Goal: Task Accomplishment & Management: Manage account settings

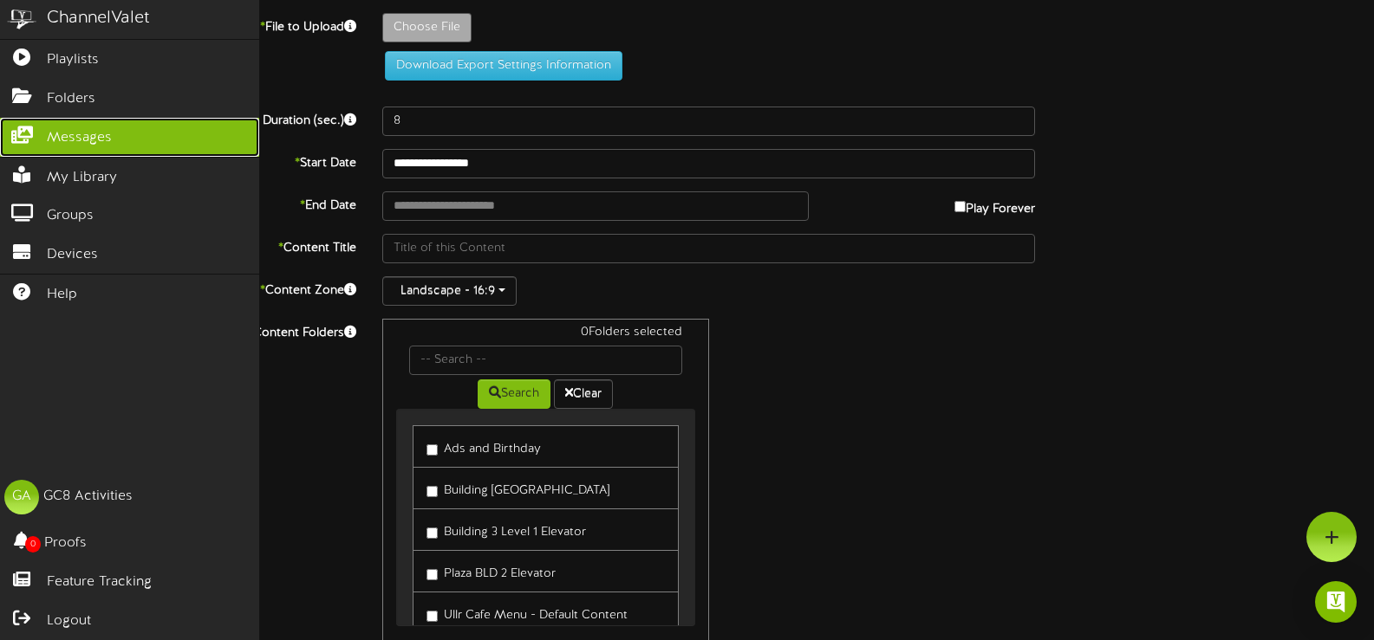
click at [85, 148] on link "Messages" at bounding box center [129, 137] width 259 height 39
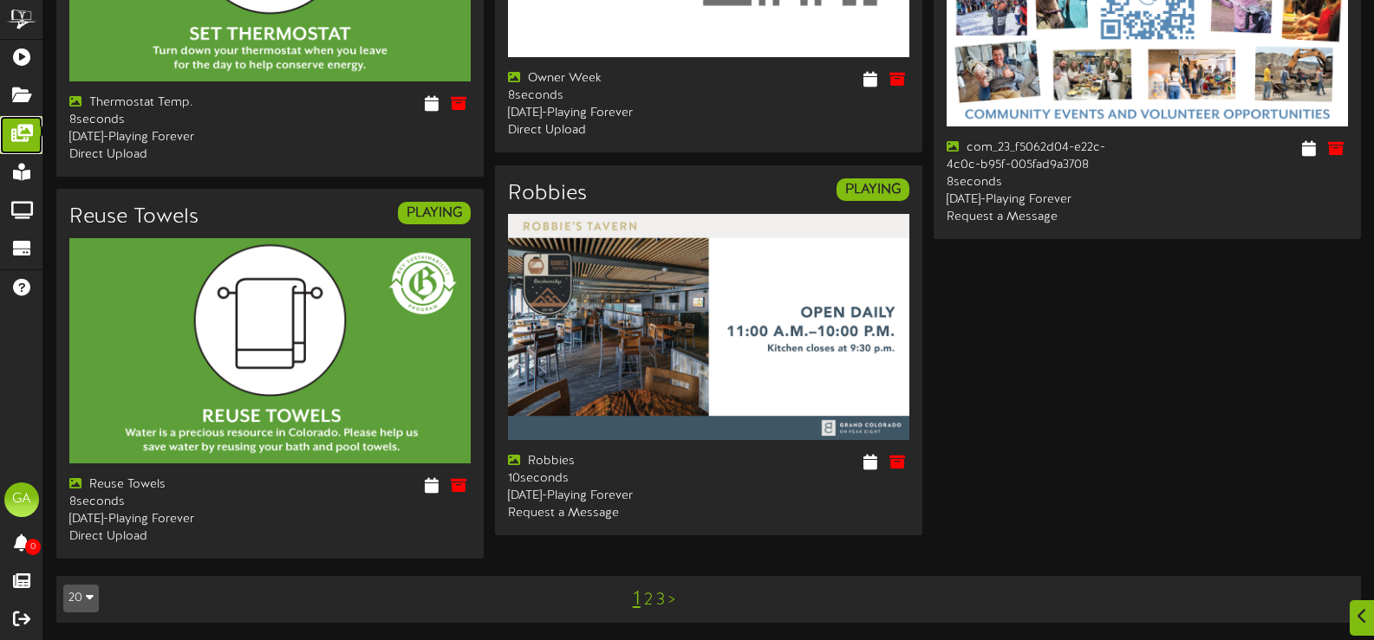
scroll to position [2388, 0]
click at [644, 595] on link "2" at bounding box center [648, 600] width 9 height 19
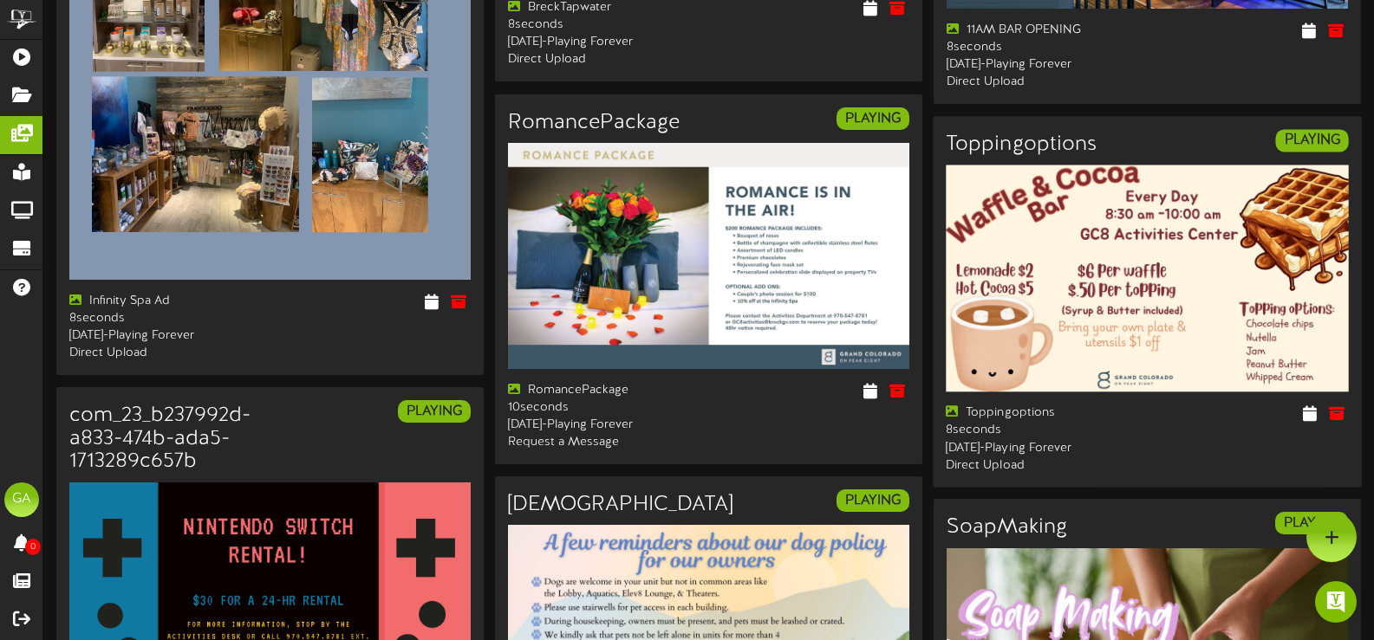
scroll to position [347, 0]
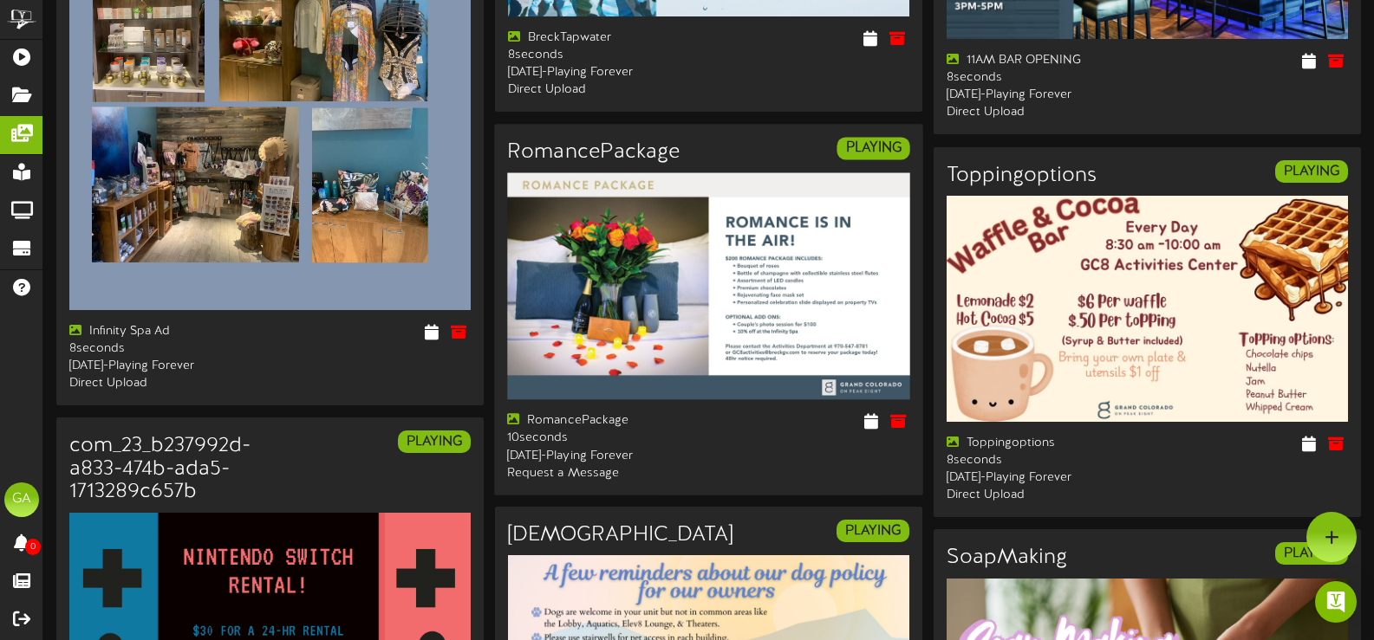
click at [766, 289] on img at bounding box center [708, 285] width 403 height 226
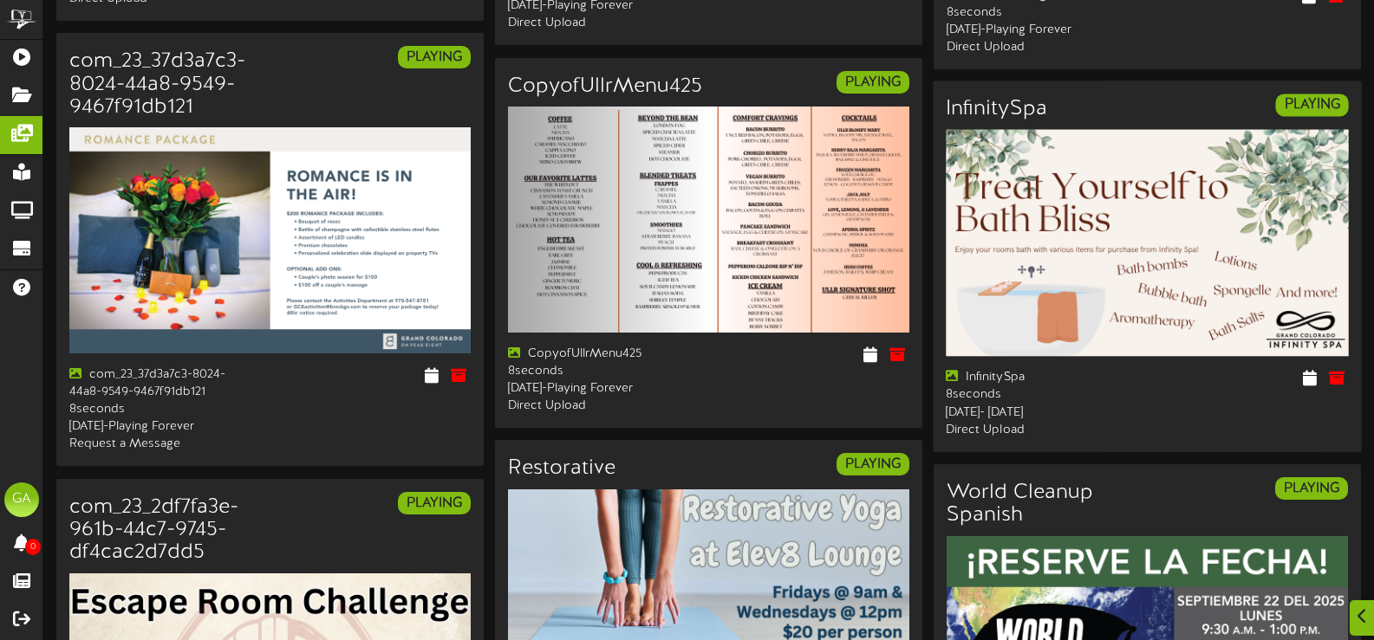
scroll to position [1820, 0]
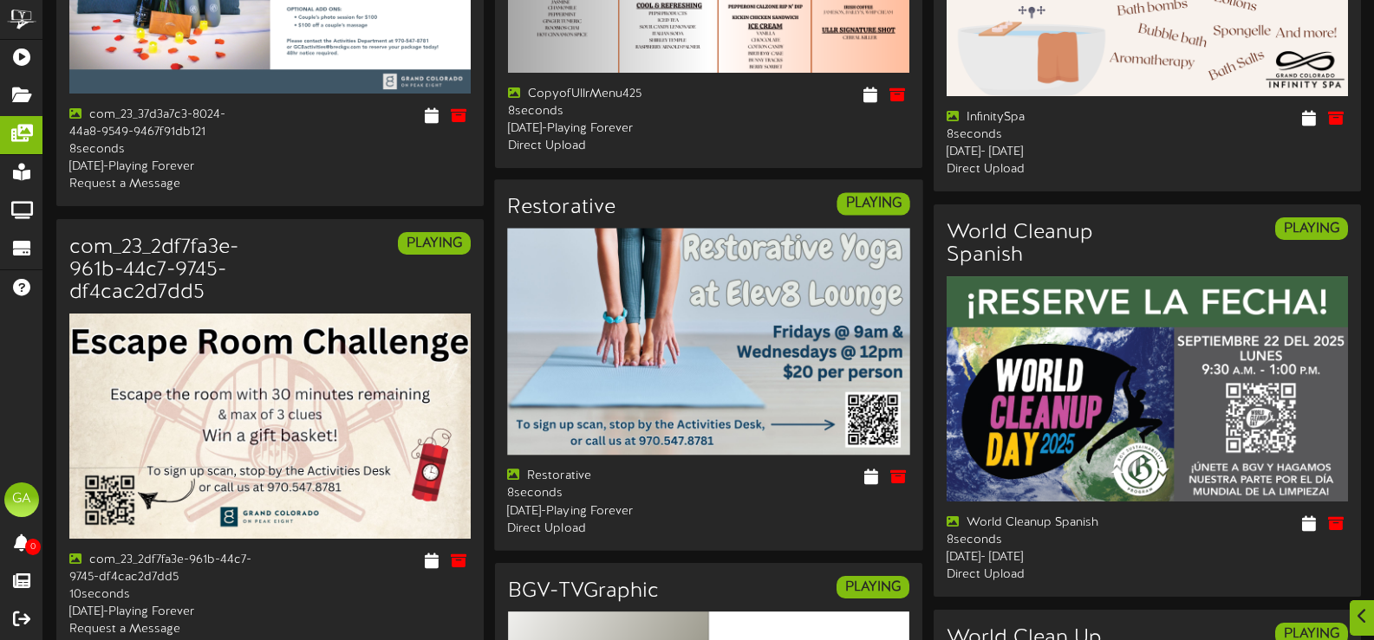
click at [731, 337] on img at bounding box center [708, 342] width 403 height 226
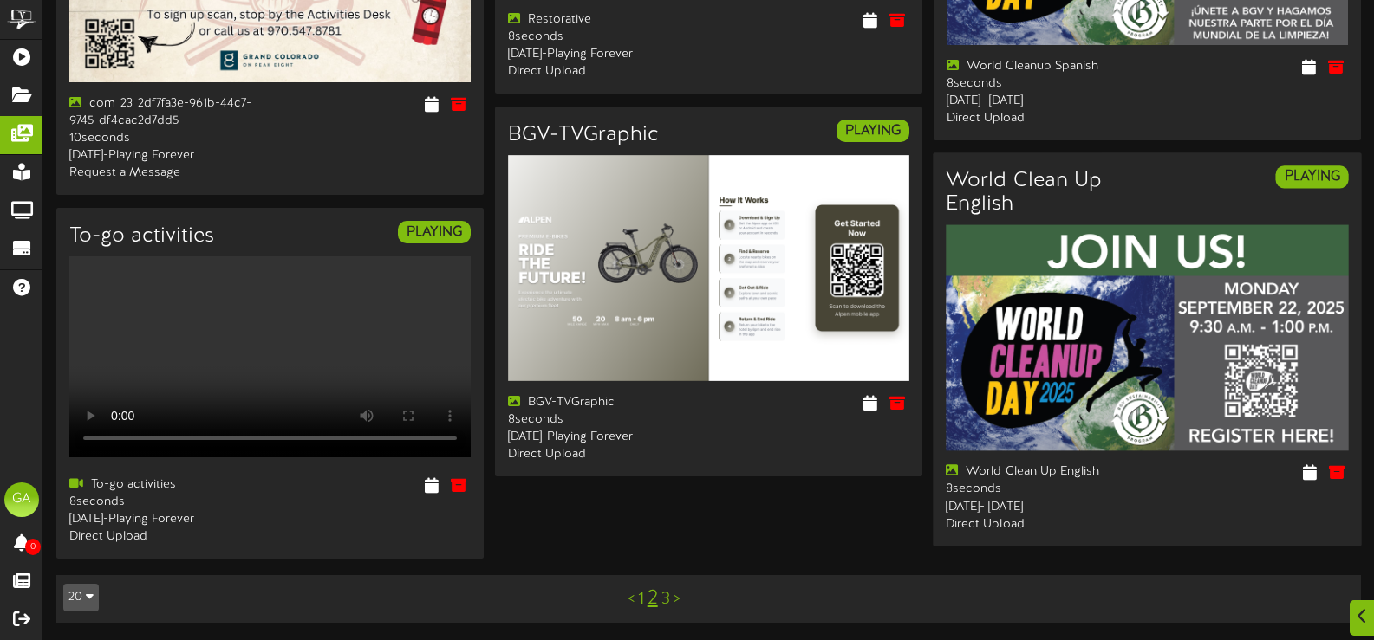
scroll to position [2375, 0]
click at [665, 604] on link "3" at bounding box center [665, 599] width 9 height 19
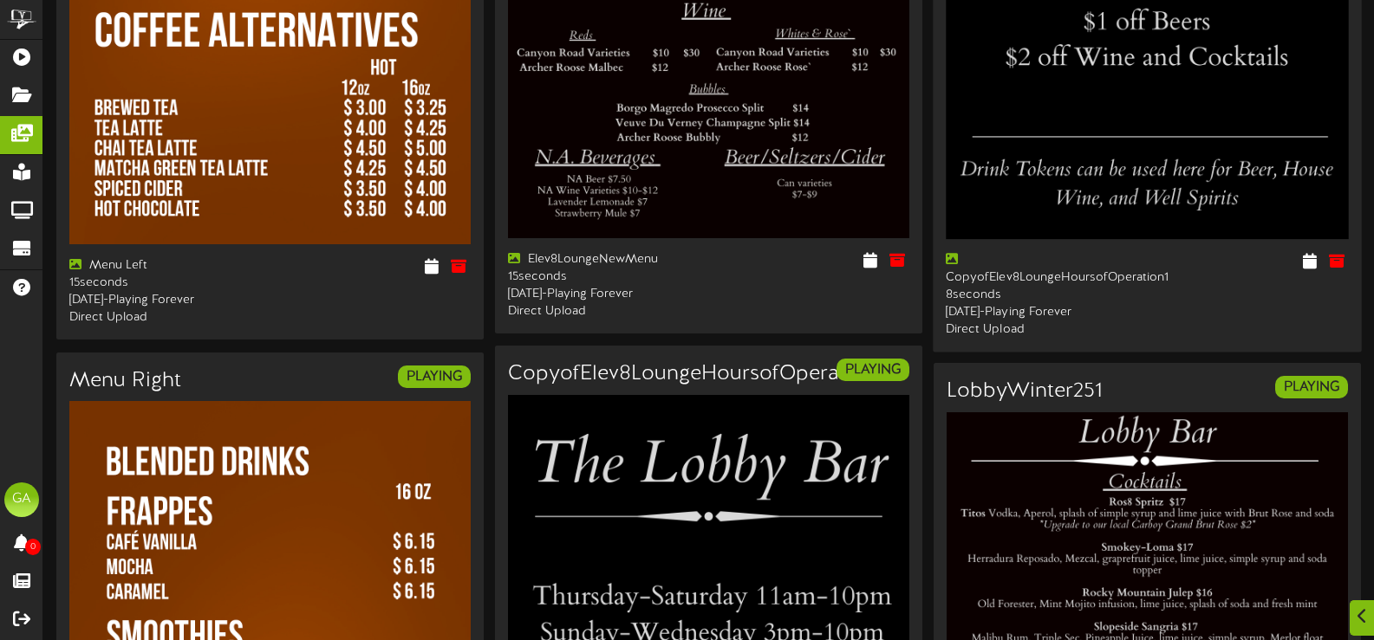
scroll to position [1292, 0]
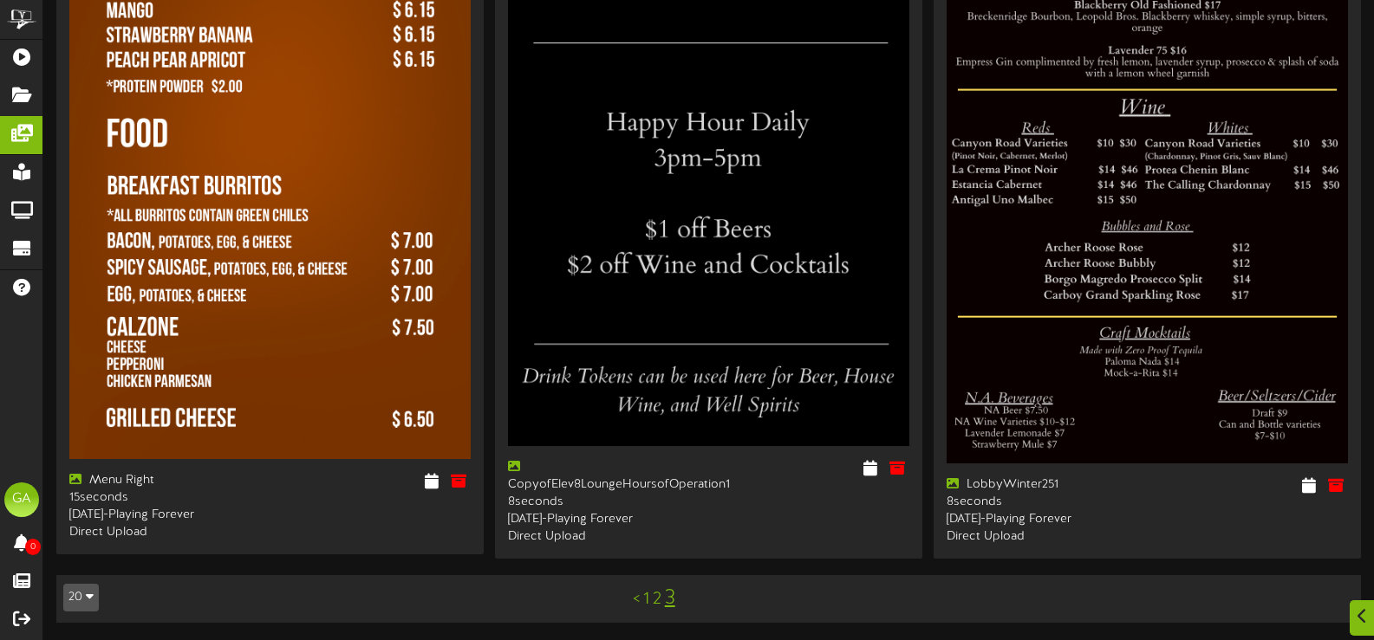
click at [647, 603] on link "1" at bounding box center [646, 599] width 6 height 19
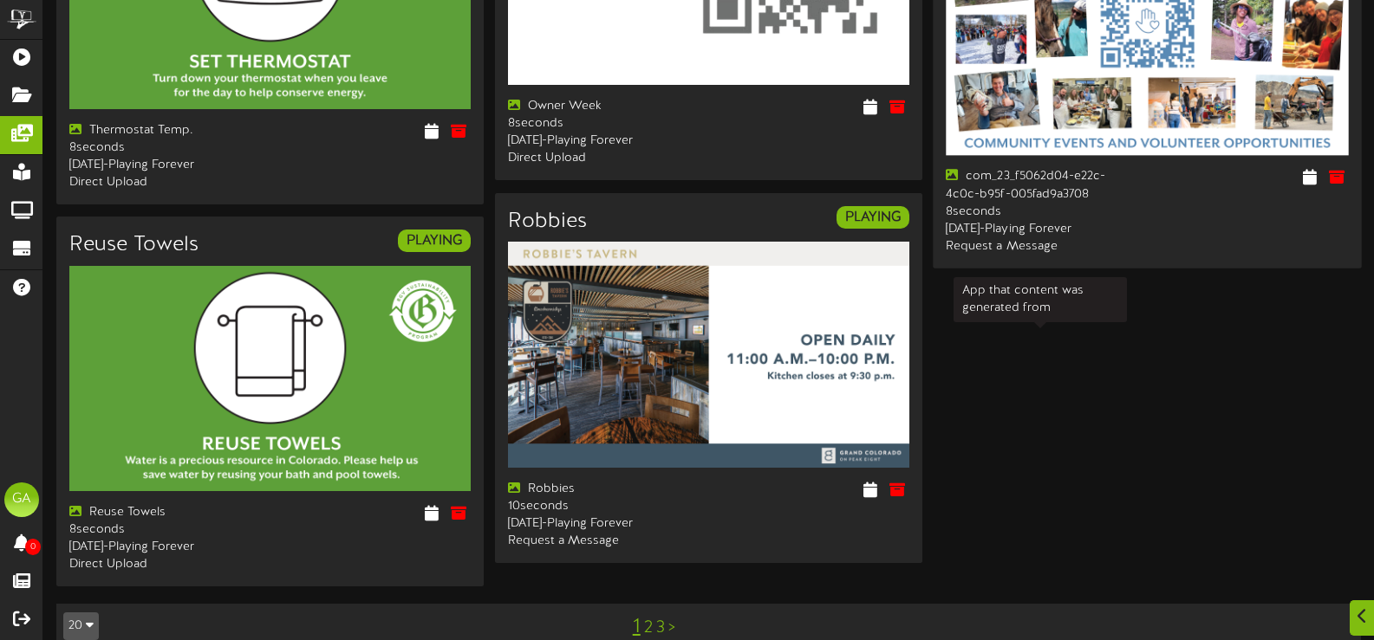
scroll to position [2388, 0]
